Goal: Check status: Check status

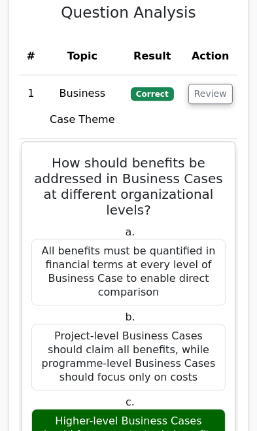
scroll to position [1753, 0]
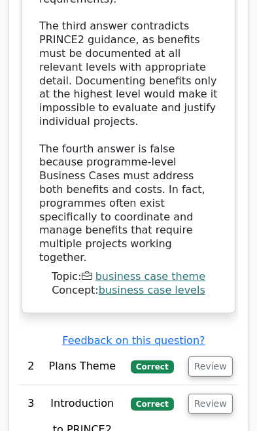
click at [200, 356] on button "Review" at bounding box center [210, 366] width 44 height 20
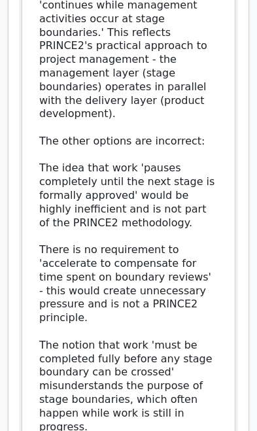
scroll to position [3694, 0]
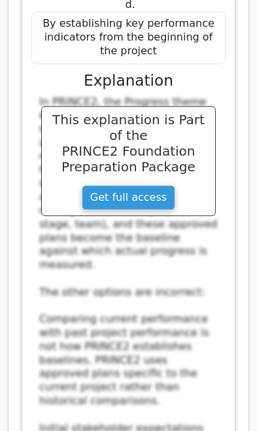
scroll to position [4565, 0]
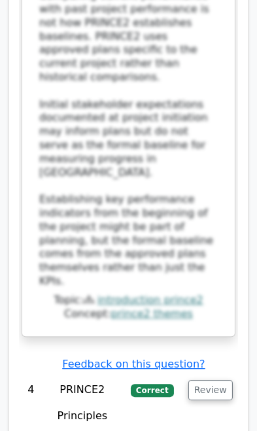
scroll to position [4888, 0]
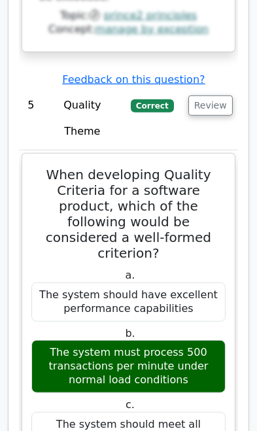
scroll to position [6182, 0]
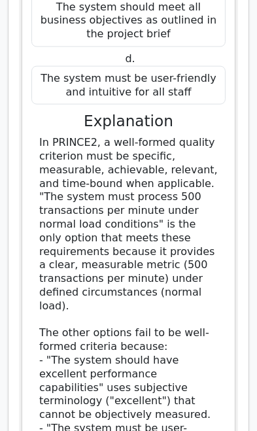
scroll to position [6587, 0]
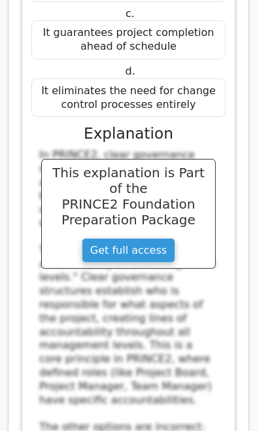
scroll to position [8583, 0]
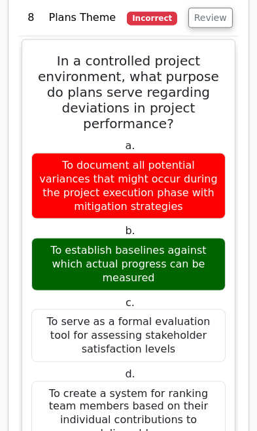
scroll to position [9496, 0]
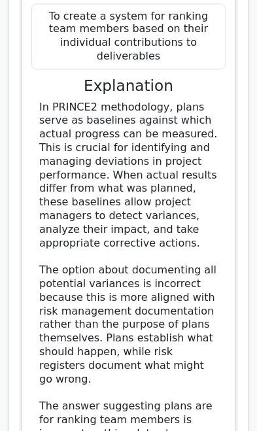
scroll to position [9871, 0]
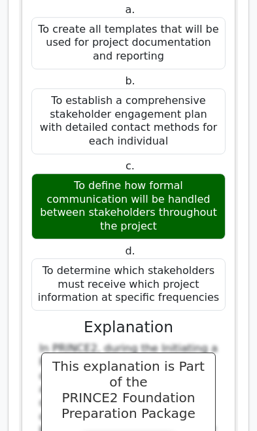
scroll to position [10762, 0]
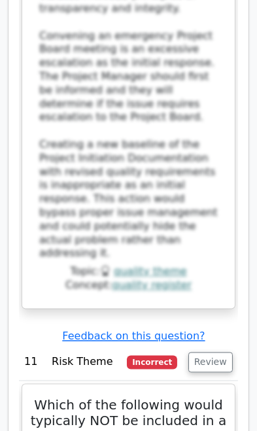
scroll to position [12451, 0]
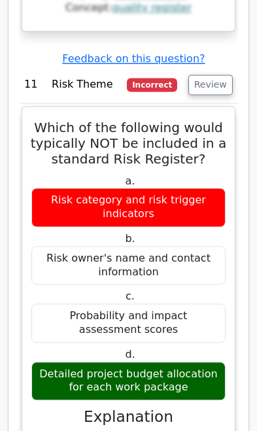
scroll to position [12729, 0]
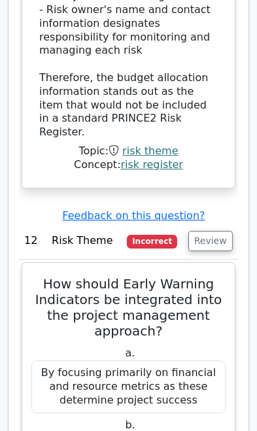
scroll to position [13621, 0]
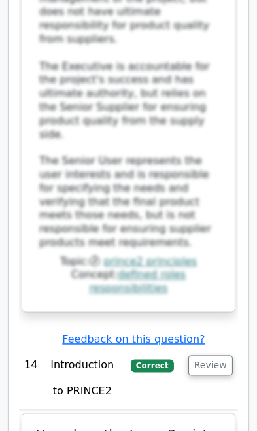
scroll to position [15410, 0]
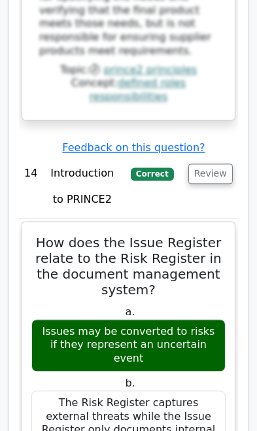
scroll to position [15617, 0]
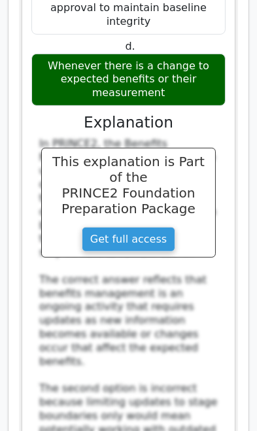
scroll to position [17312, 0]
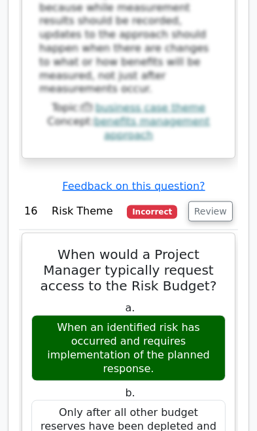
scroll to position [17924, 0]
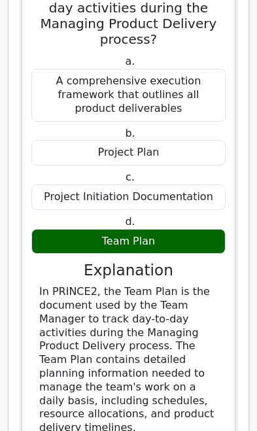
scroll to position [19264, 0]
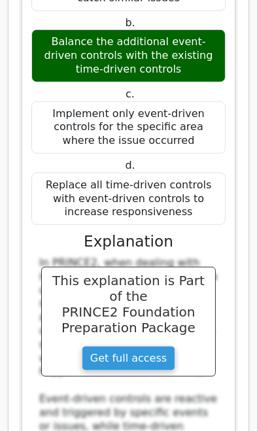
scroll to position [20330, 0]
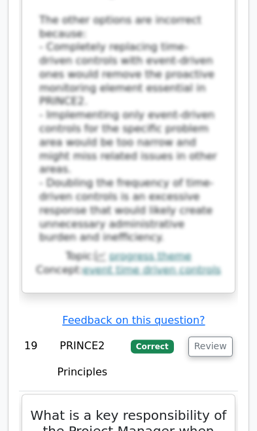
scroll to position [20922, 0]
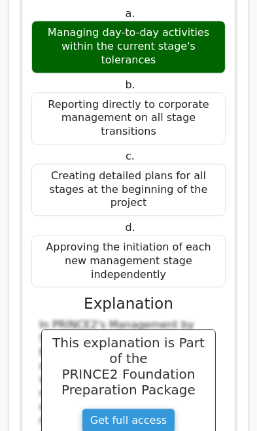
scroll to position [21398, 0]
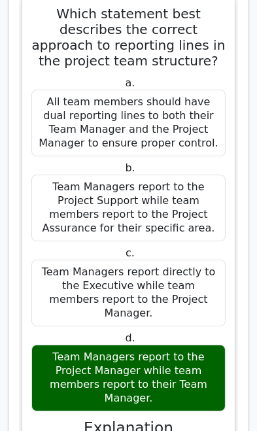
scroll to position [22396, 0]
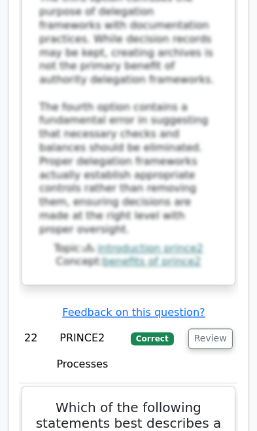
scroll to position [24130, 0]
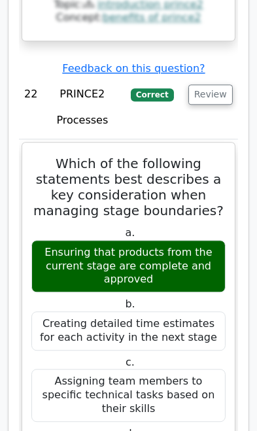
scroll to position [24374, 0]
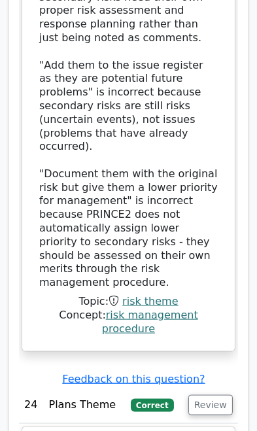
scroll to position [26209, 0]
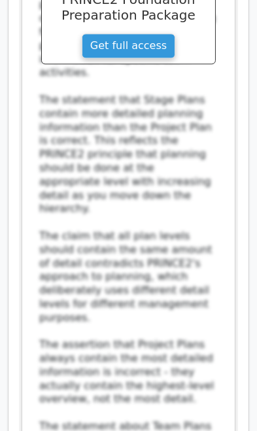
scroll to position [27139, 0]
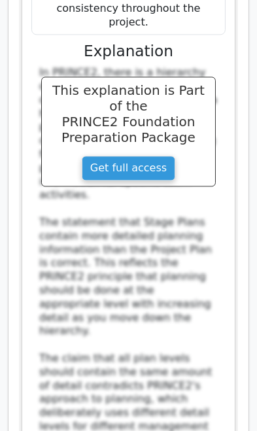
scroll to position [27019, 0]
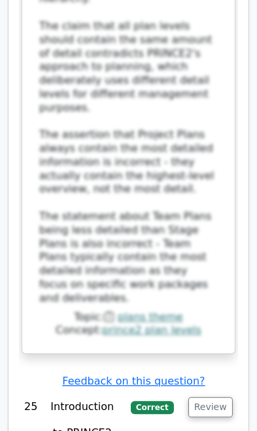
scroll to position [27348, 0]
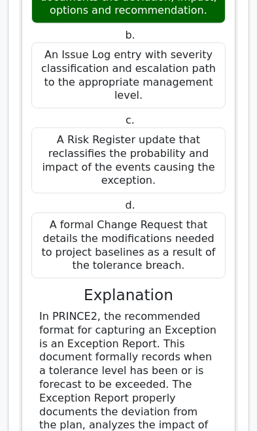
scroll to position [29085, 0]
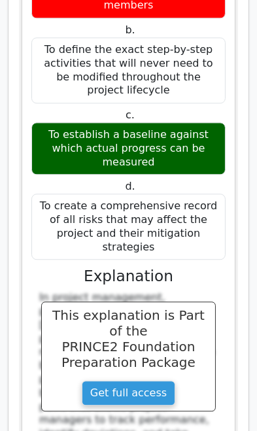
scroll to position [30036, 0]
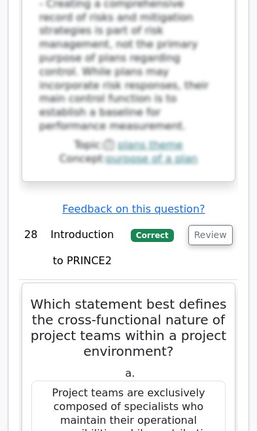
scroll to position [30898, 0]
